Goal: Information Seeking & Learning: Learn about a topic

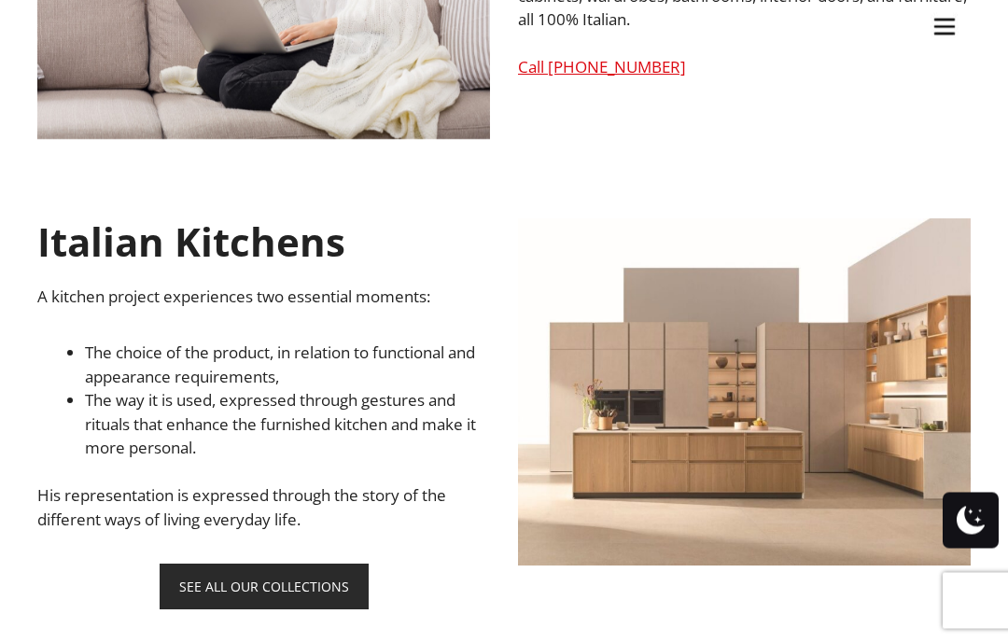
scroll to position [876, 0]
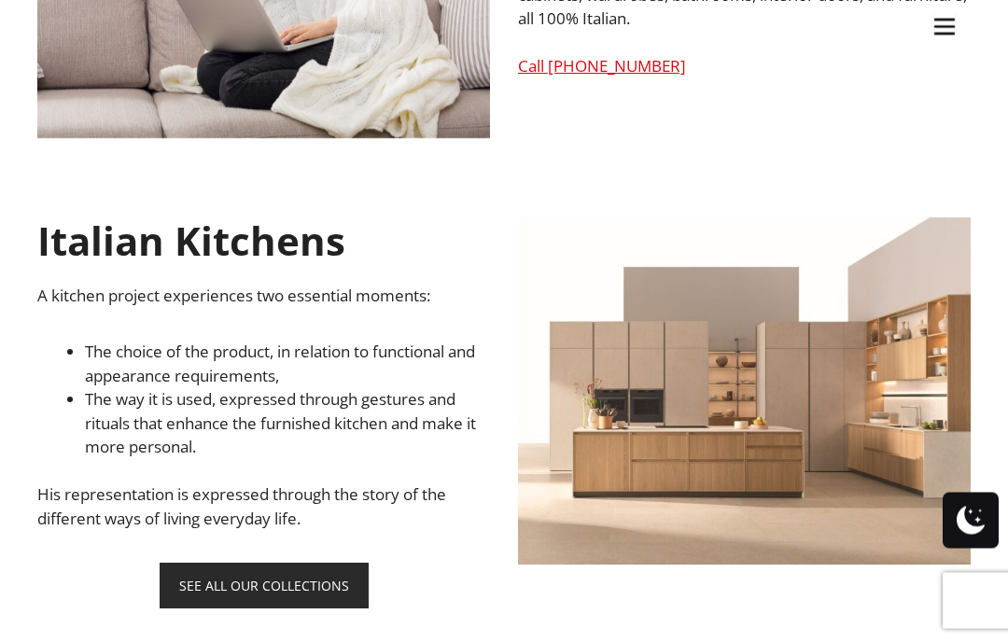
click at [267, 584] on link "SEE ALL OUR COLLECTIONS" at bounding box center [264, 586] width 209 height 46
click at [262, 563] on link "SEE ALL OUR COLLECTIONS" at bounding box center [264, 586] width 209 height 46
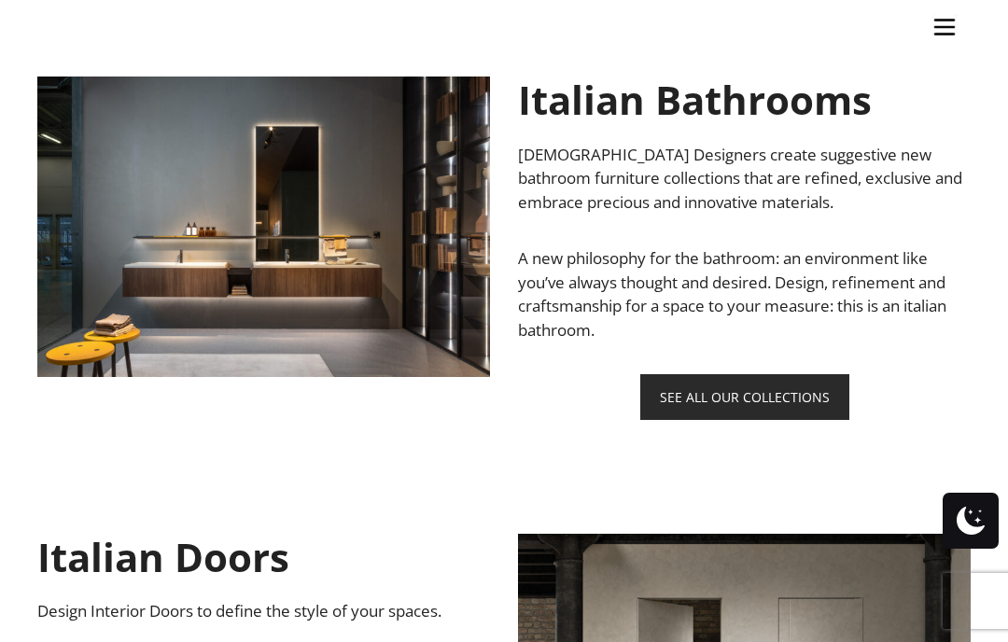
scroll to position [1521, 0]
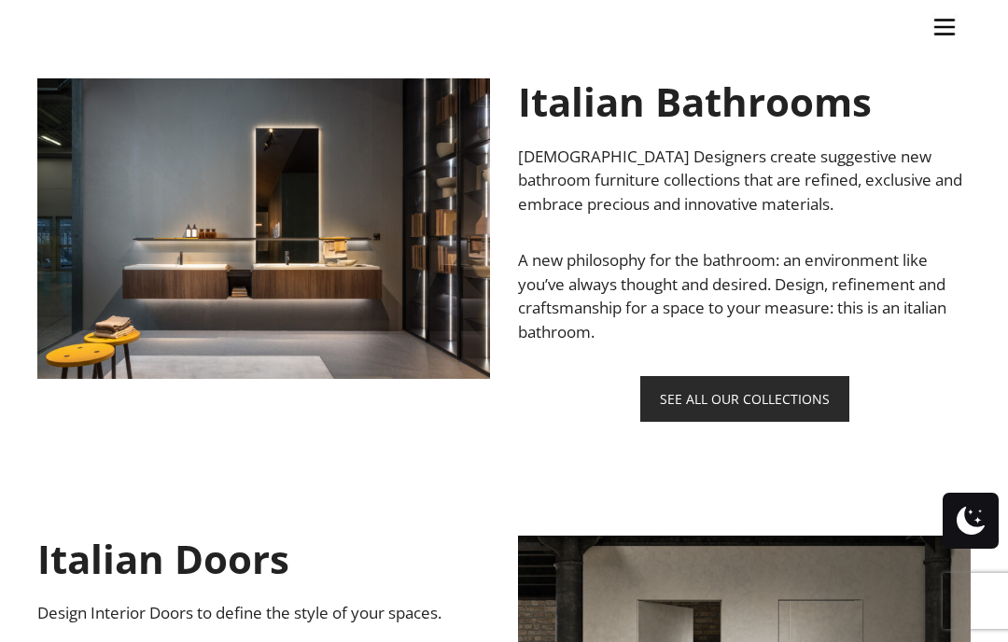
click at [735, 399] on link "SEE ALL OUR COLLECTIONS" at bounding box center [744, 399] width 209 height 46
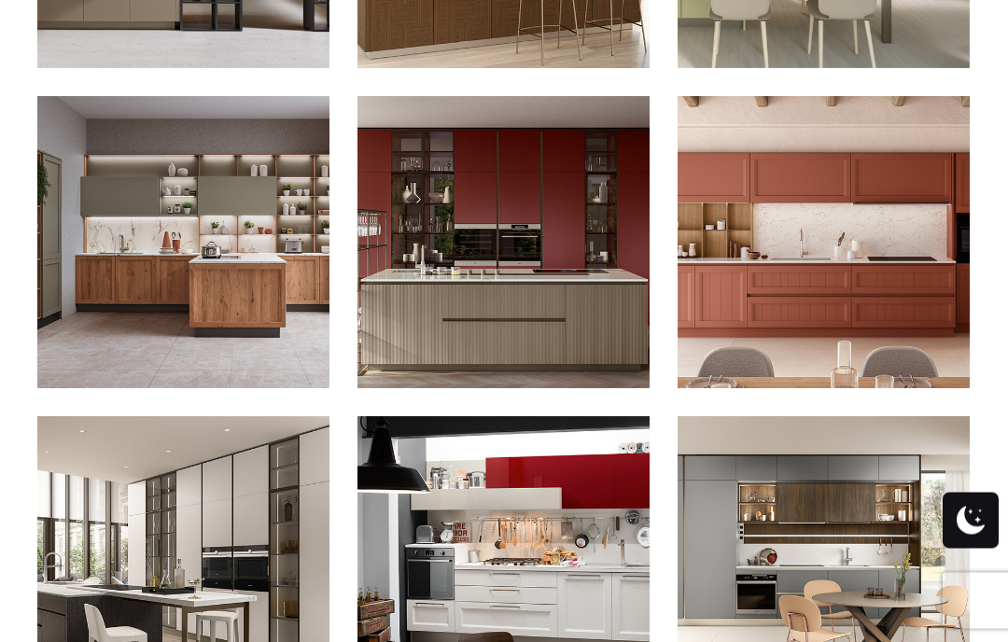
scroll to position [1252, 0]
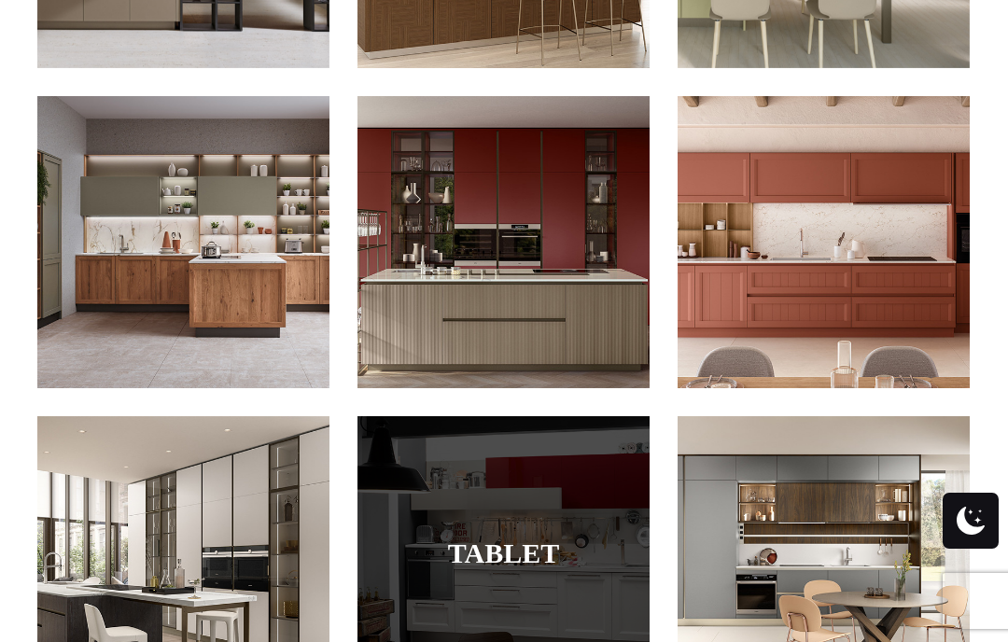
click at [538, 588] on div at bounding box center [503, 562] width 292 height 292
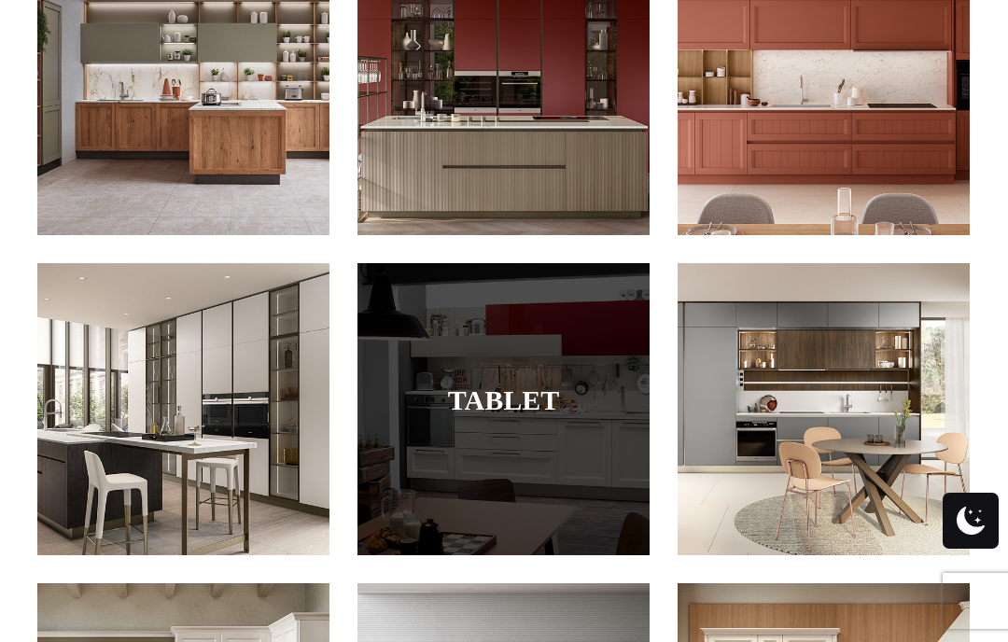
scroll to position [1404, 0]
click at [522, 386] on link "Tablet" at bounding box center [503, 400] width 199 height 31
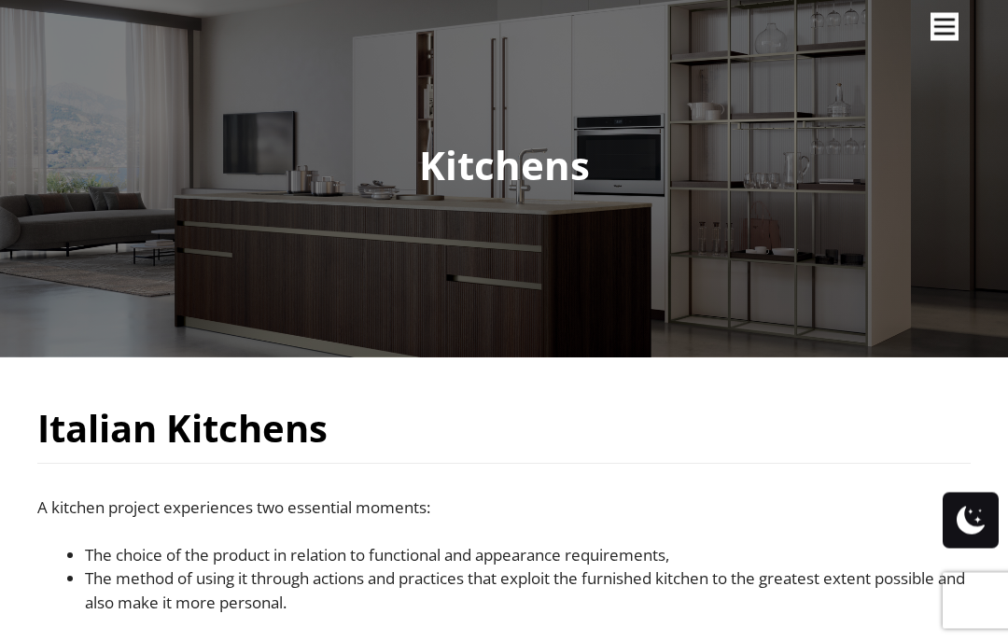
scroll to position [0, 0]
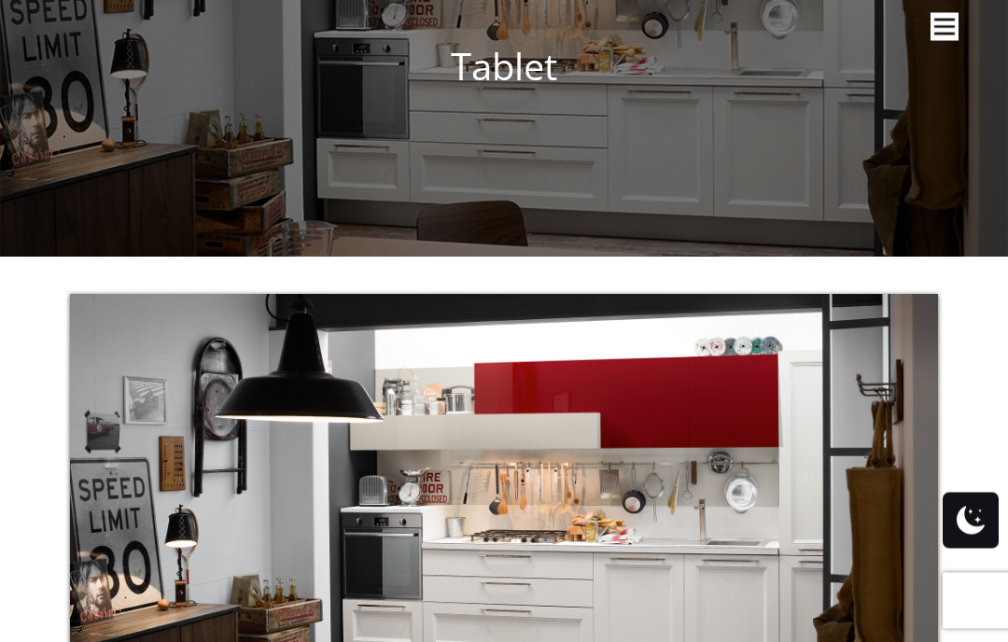
scroll to position [190, 0]
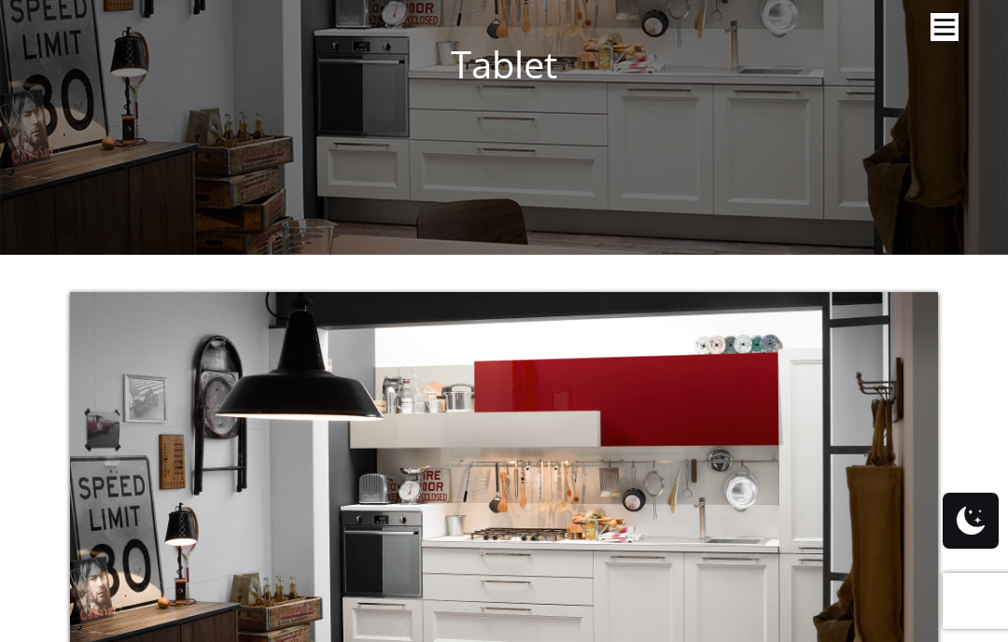
click at [669, 605] on img at bounding box center [504, 535] width 868 height 486
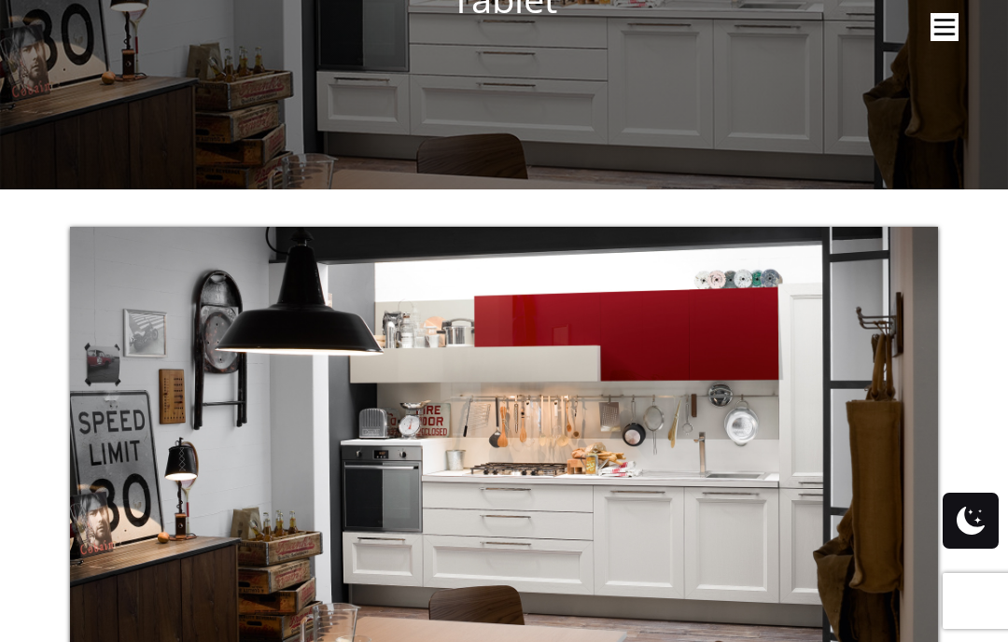
scroll to position [230, 0]
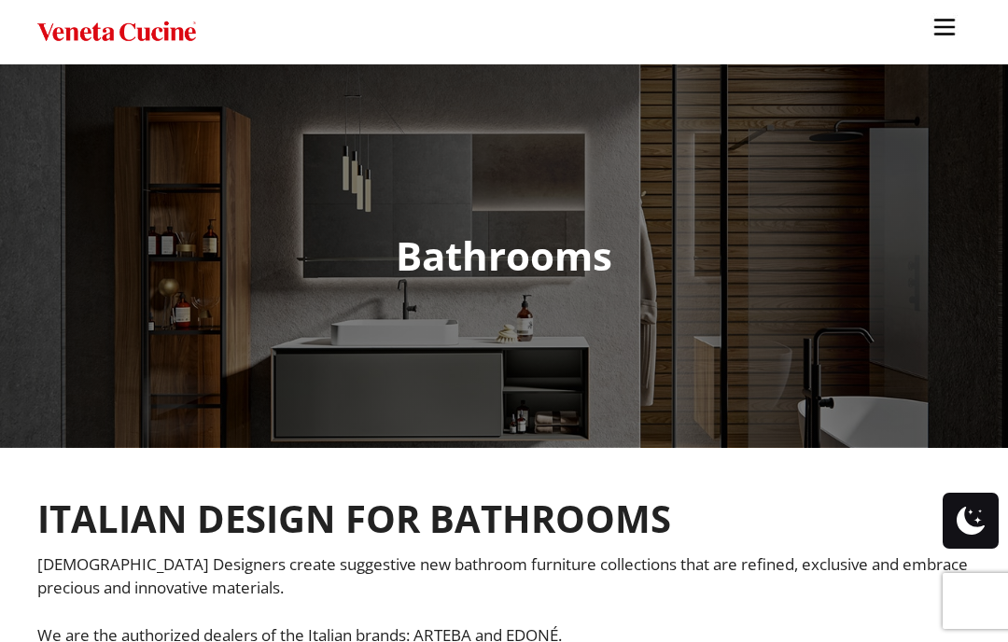
click at [554, 635] on p "We are the authorized dealers of the Italian brands: ARTEBA and EDONÉ." at bounding box center [503, 635] width 933 height 24
